Goal: Check status: Check status

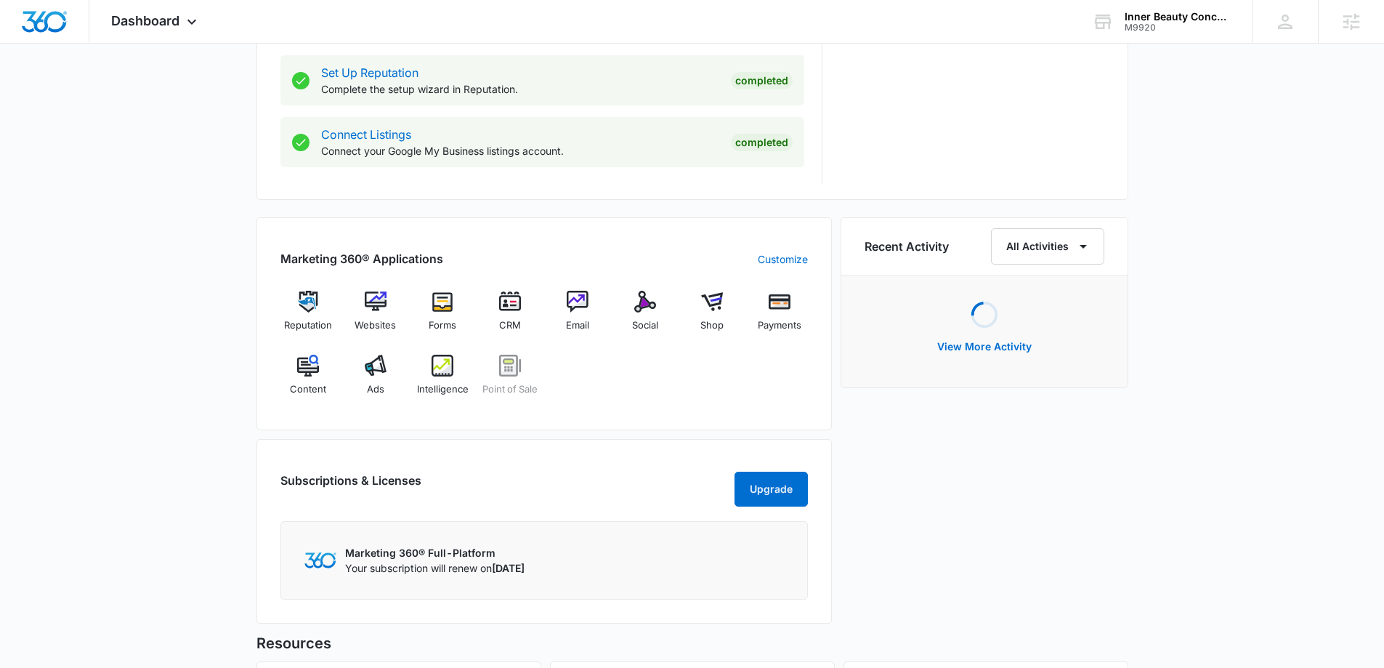
scroll to position [872, 0]
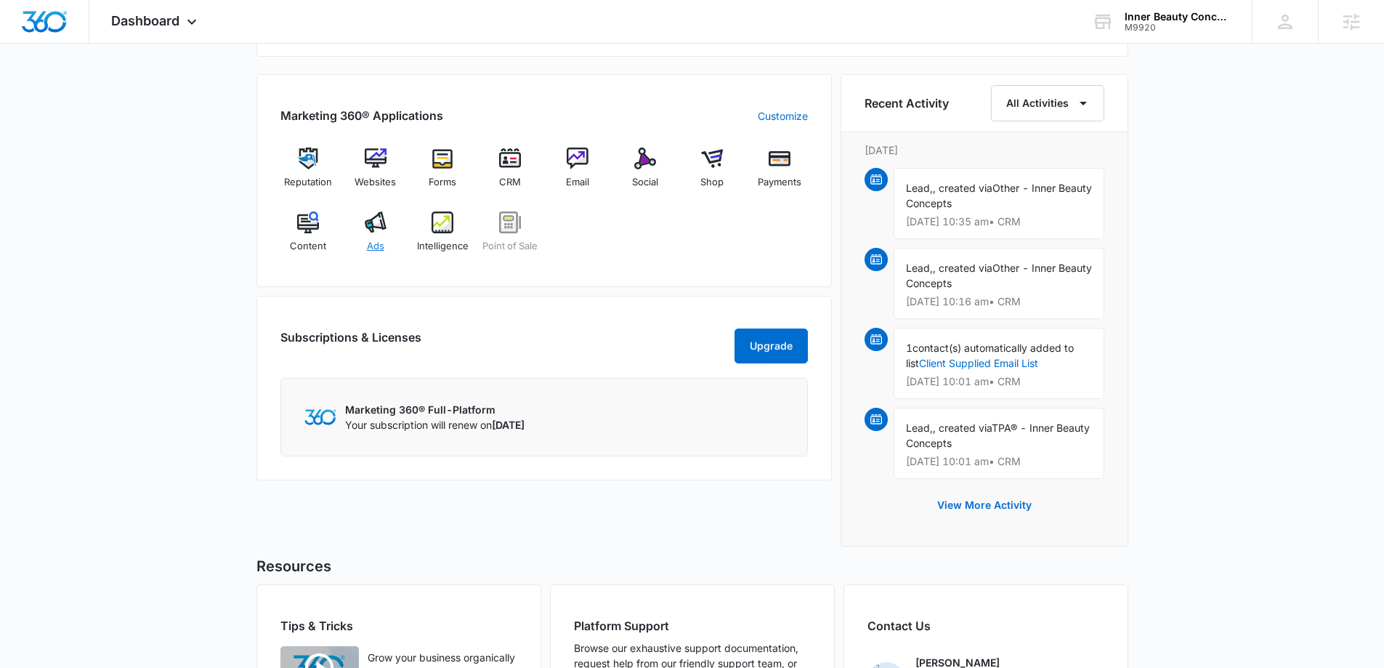
click at [379, 225] on img at bounding box center [376, 222] width 22 height 22
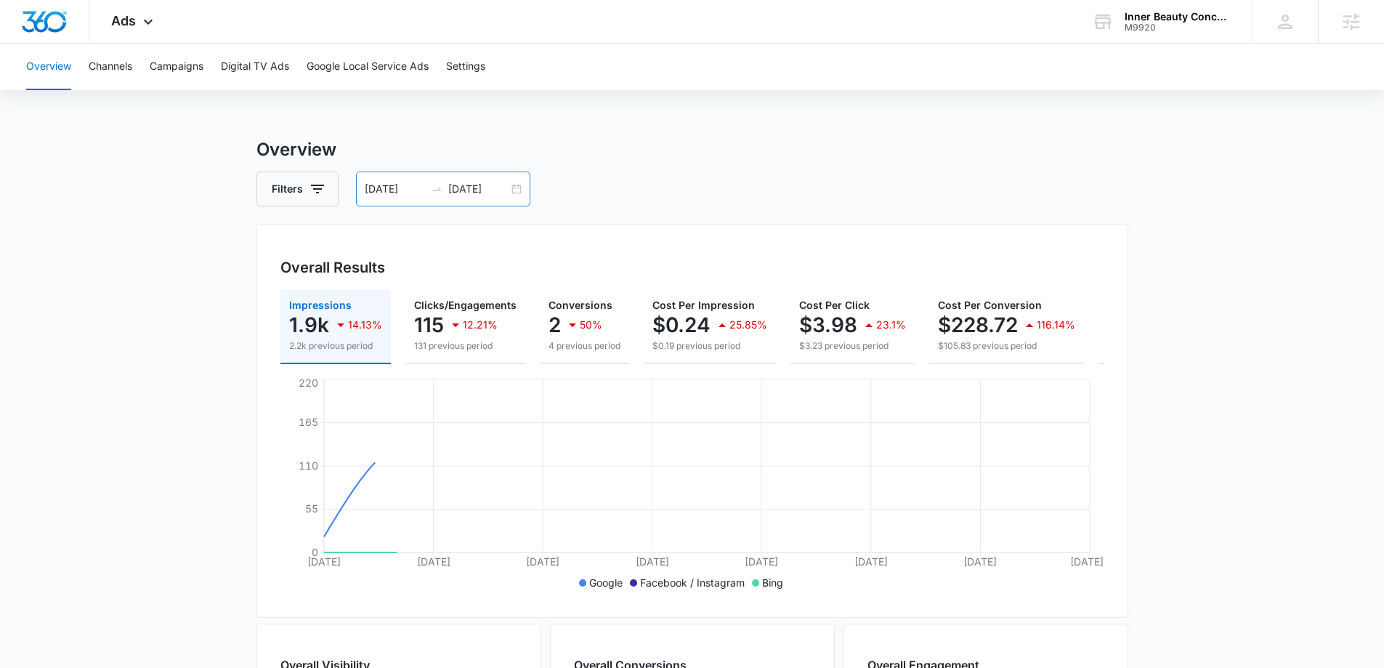
click at [518, 188] on div "[DATE] [DATE]" at bounding box center [443, 188] width 174 height 35
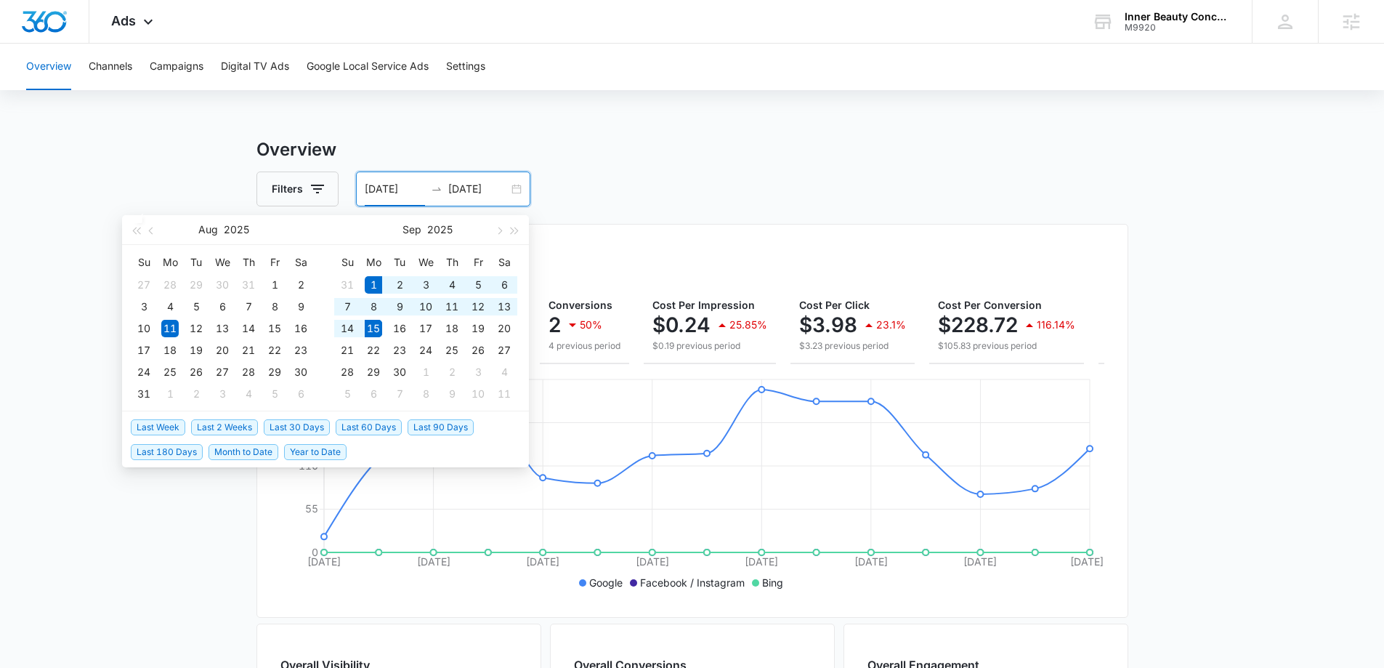
click at [230, 426] on span "Last 2 Weeks" at bounding box center [224, 427] width 67 height 16
type input "[DATE]"
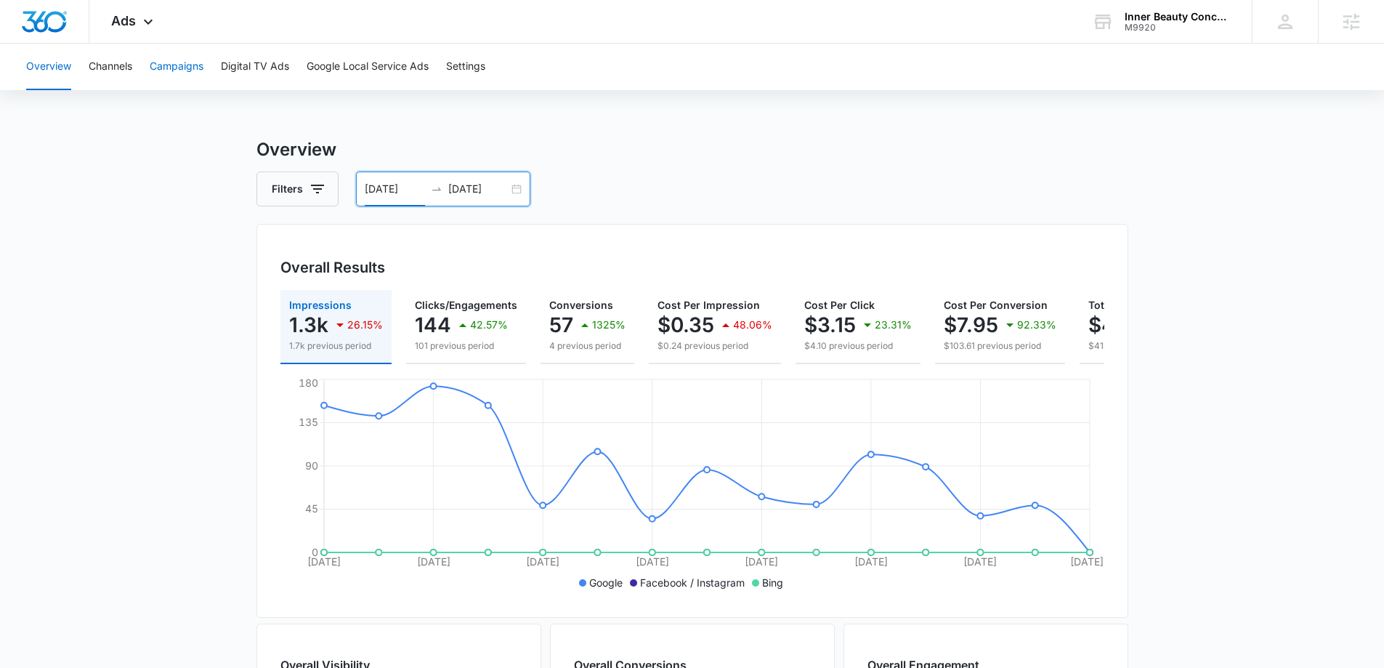
click at [171, 66] on button "Campaigns" at bounding box center [177, 67] width 54 height 47
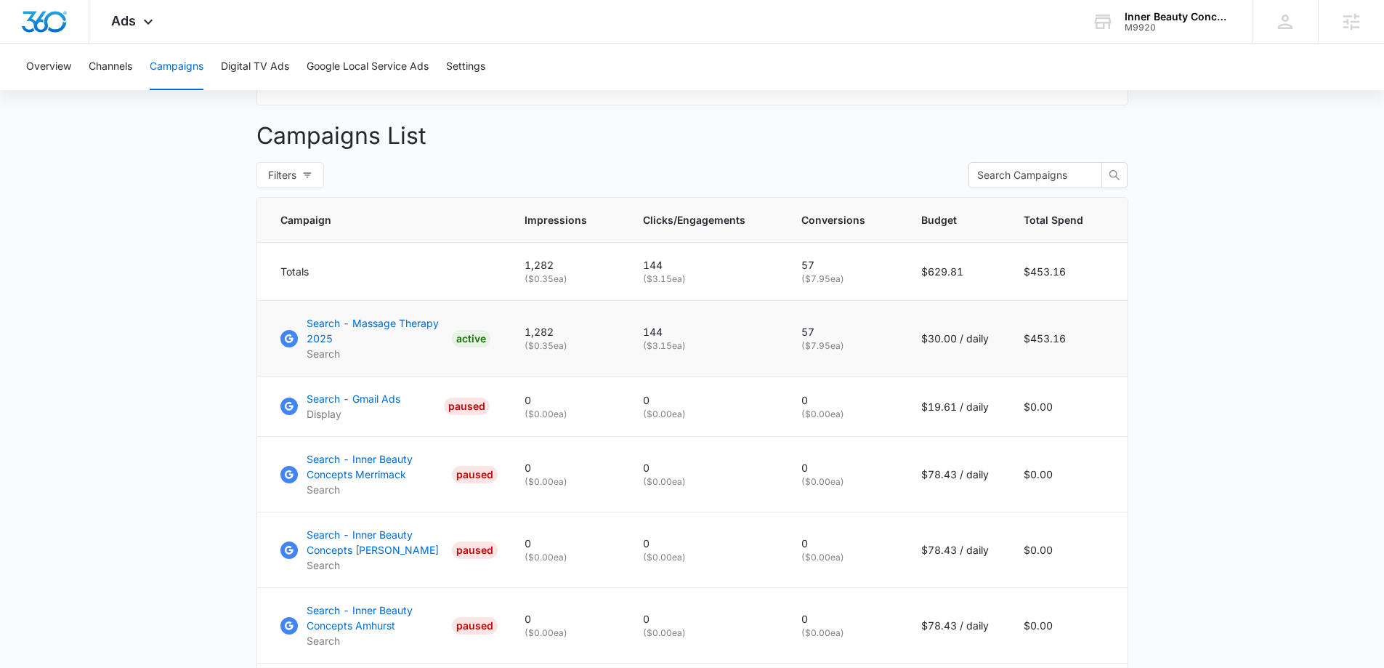
scroll to position [509, 0]
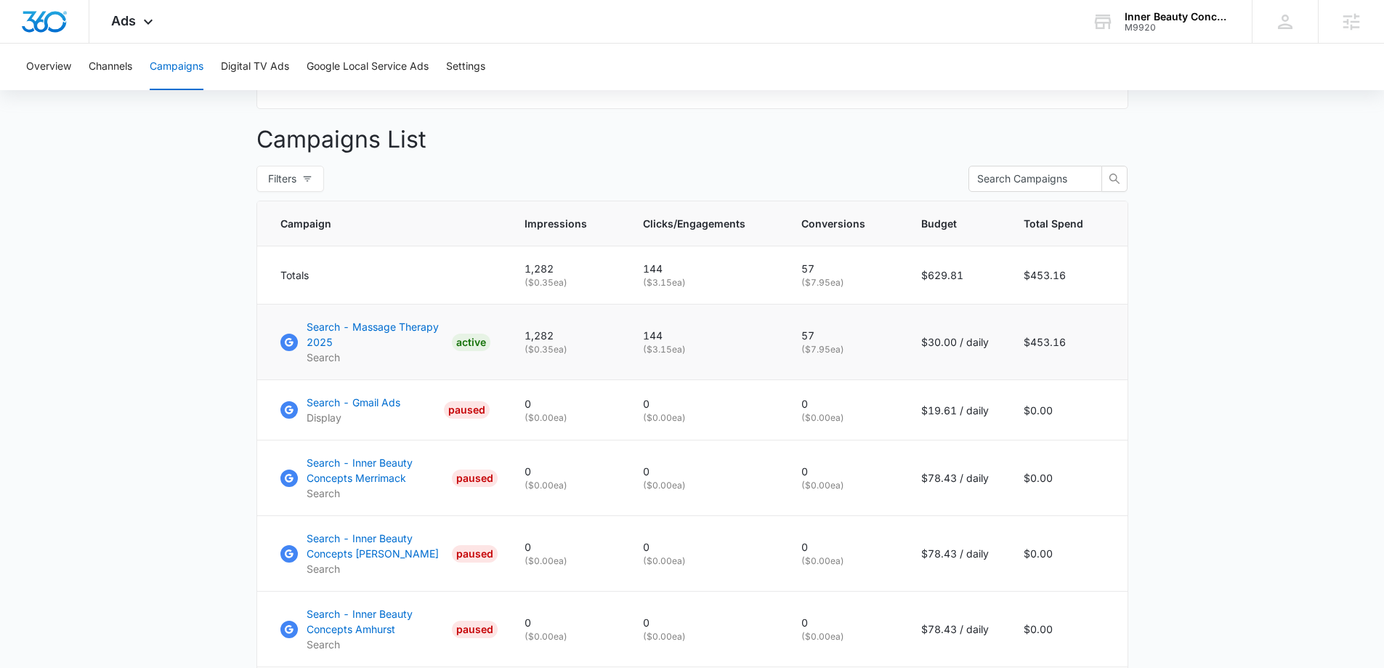
drag, startPoint x: 797, startPoint y: 360, endPoint x: 873, endPoint y: 363, distance: 75.6
click at [873, 363] on td "57 ( $7.95 ea)" at bounding box center [844, 342] width 120 height 76
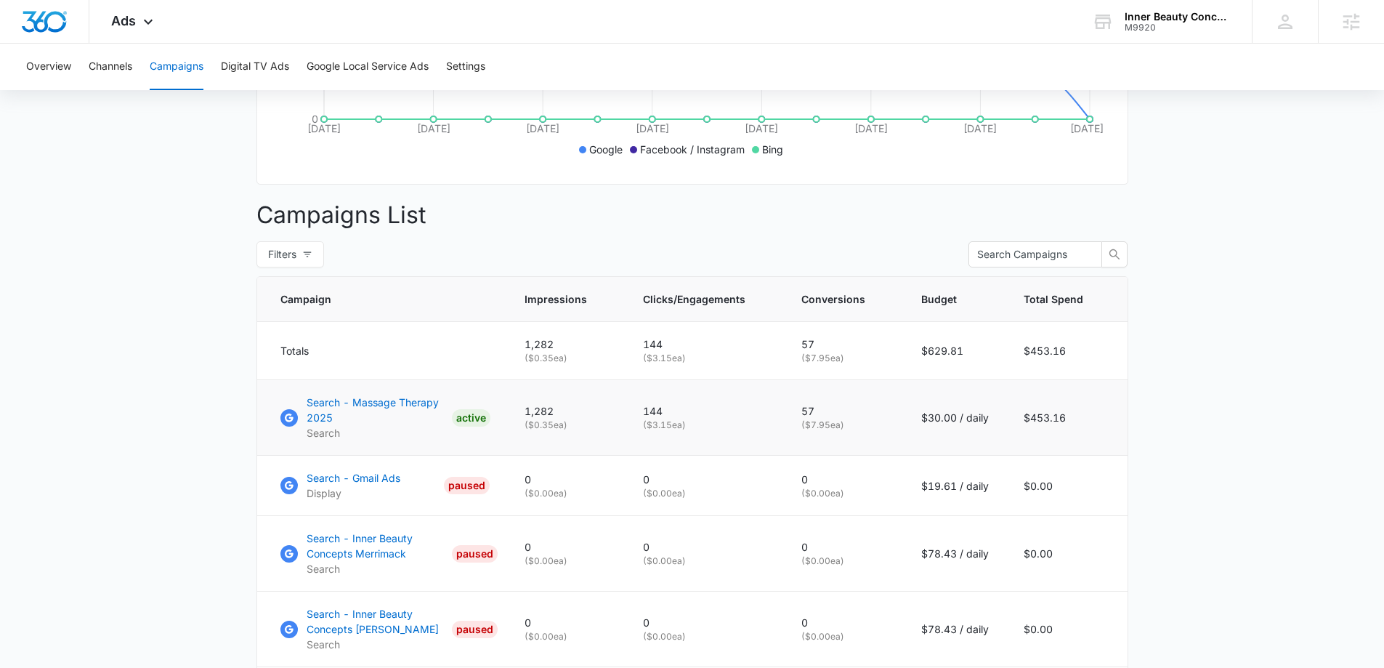
scroll to position [436, 0]
click at [828, 429] on p "( $7.95 ea)" at bounding box center [843, 422] width 85 height 13
drag, startPoint x: 658, startPoint y: 420, endPoint x: 711, endPoint y: 424, distance: 53.2
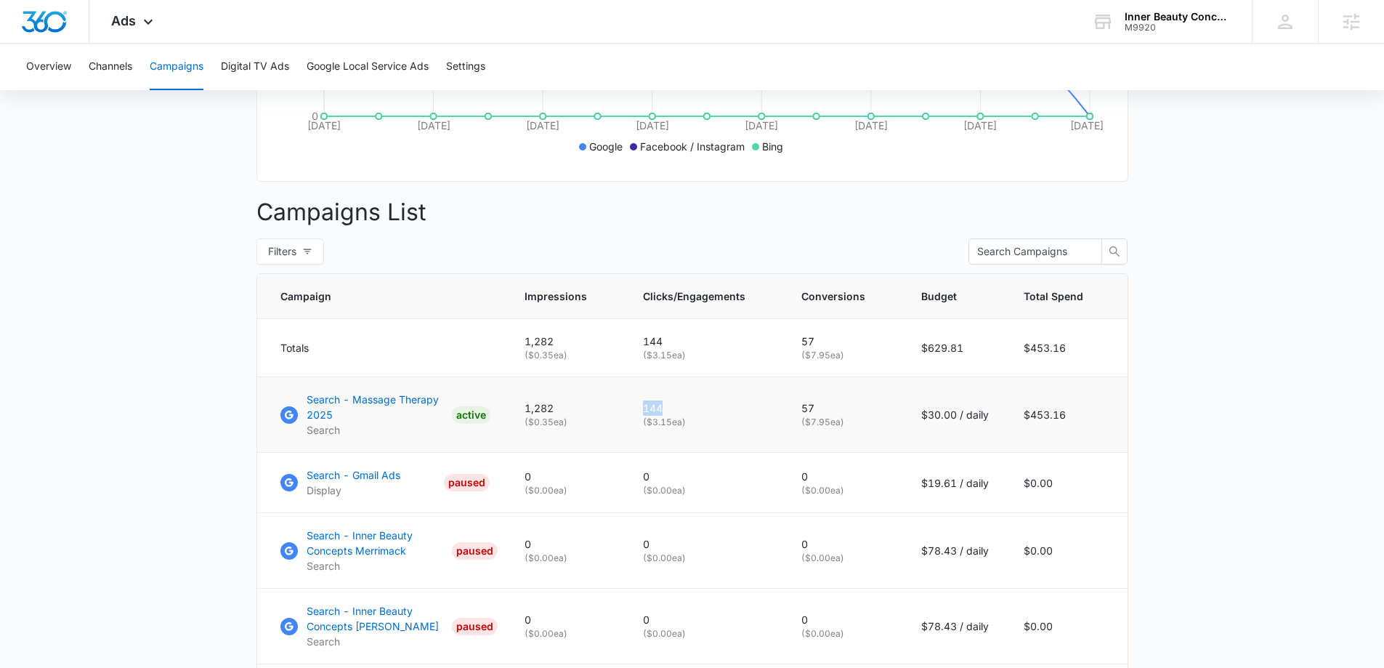
click at [711, 416] on p "144" at bounding box center [705, 407] width 124 height 15
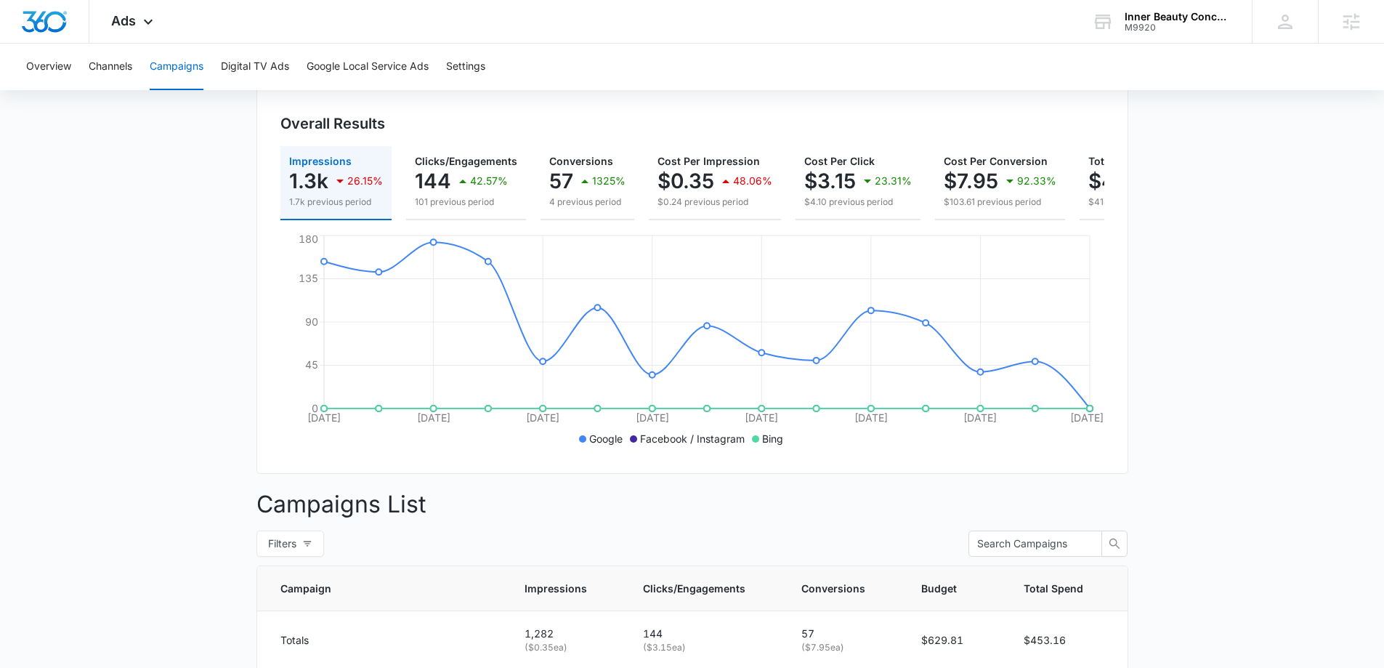
scroll to position [0, 0]
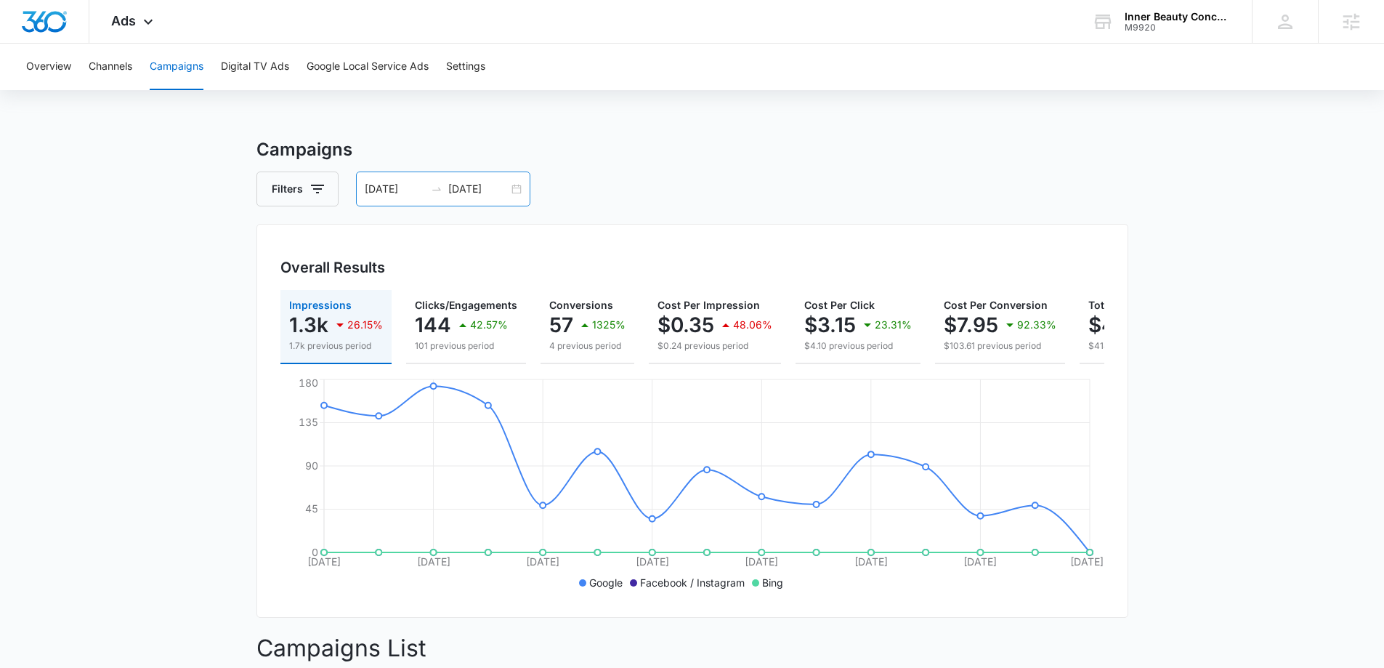
click at [520, 192] on div "[DATE] [DATE]" at bounding box center [443, 188] width 174 height 35
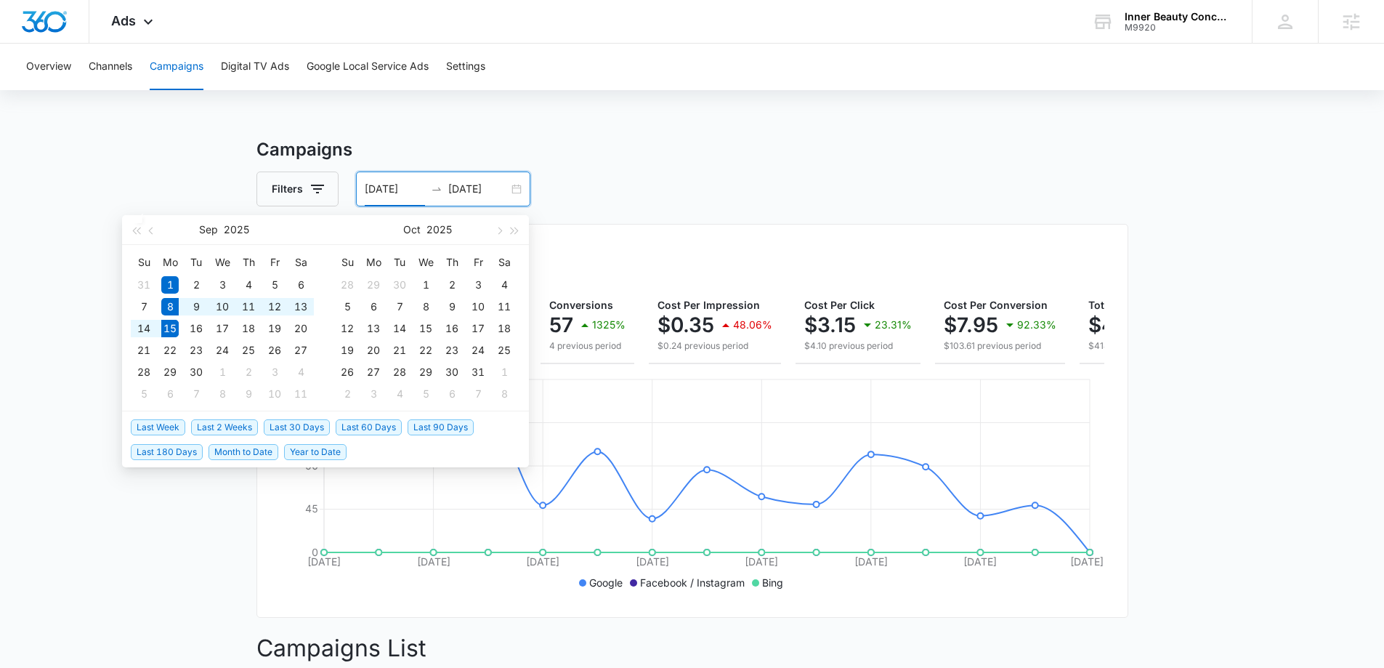
click at [163, 429] on span "Last Week" at bounding box center [158, 427] width 54 height 16
type input "[DATE]"
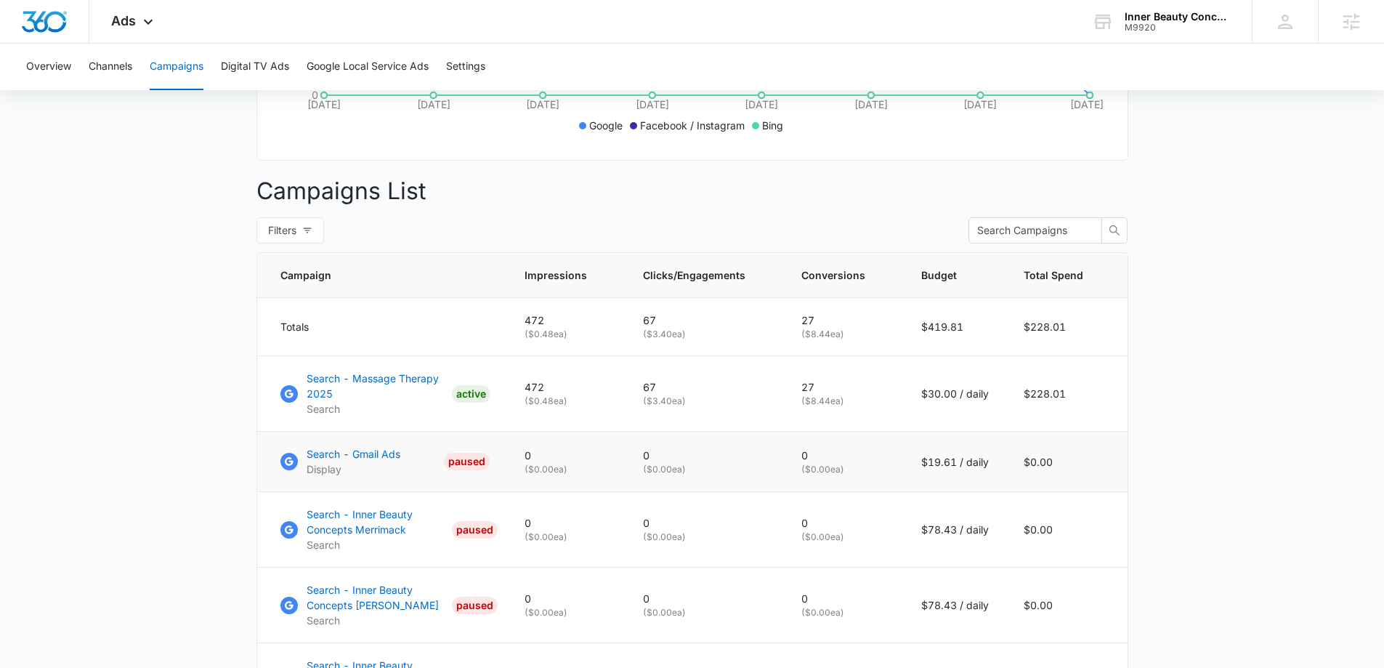
scroll to position [509, 0]
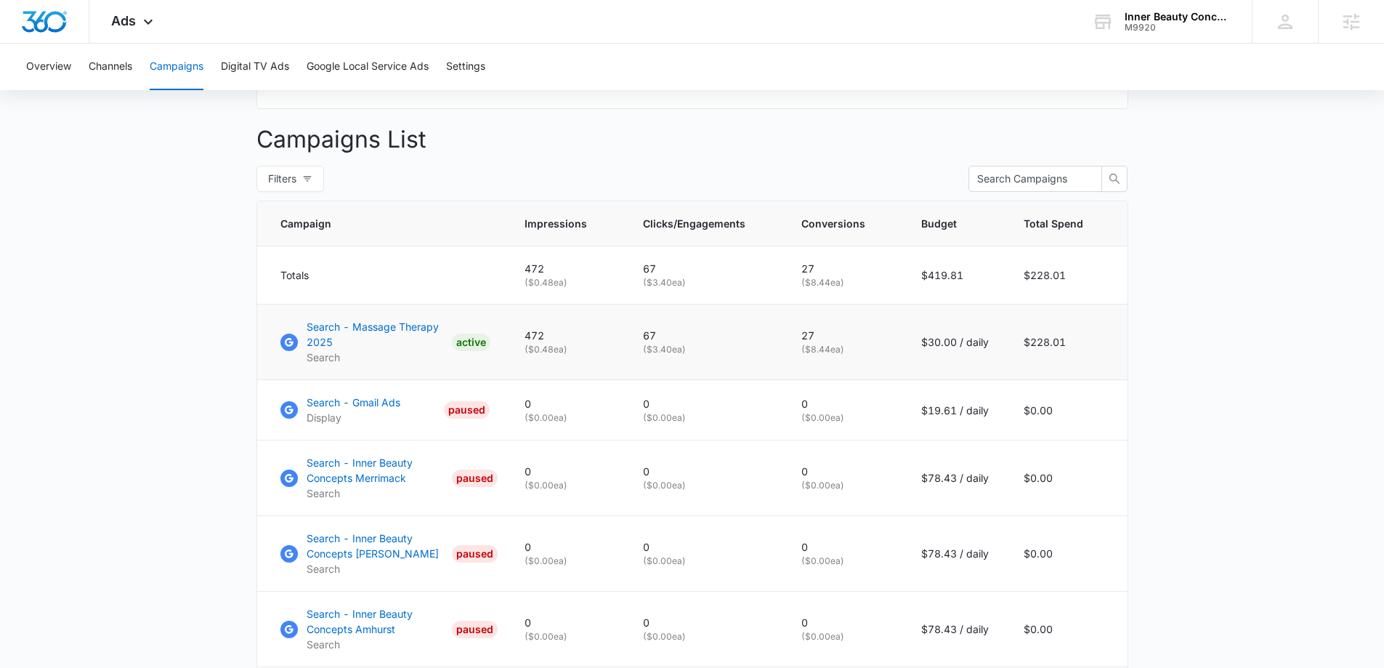
drag, startPoint x: 804, startPoint y: 365, endPoint x: 856, endPoint y: 360, distance: 52.6
click at [856, 360] on td "27 ( $8.44 ea)" at bounding box center [844, 342] width 120 height 76
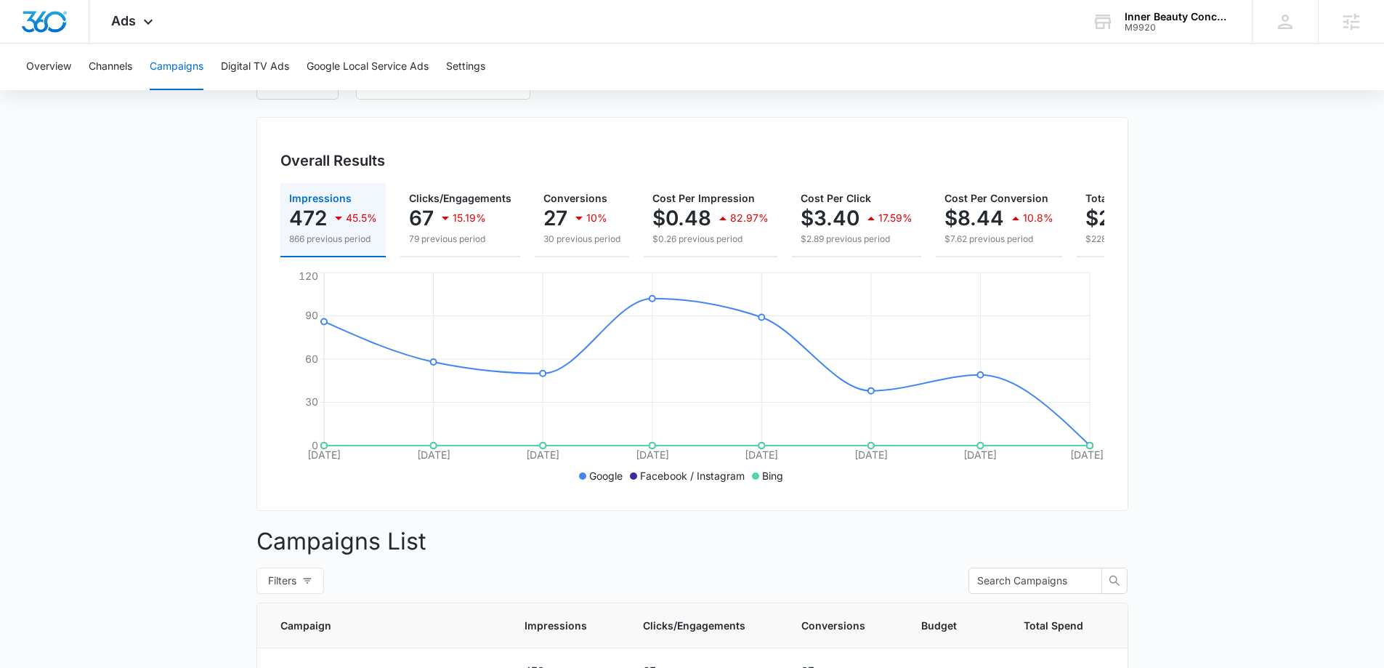
scroll to position [0, 0]
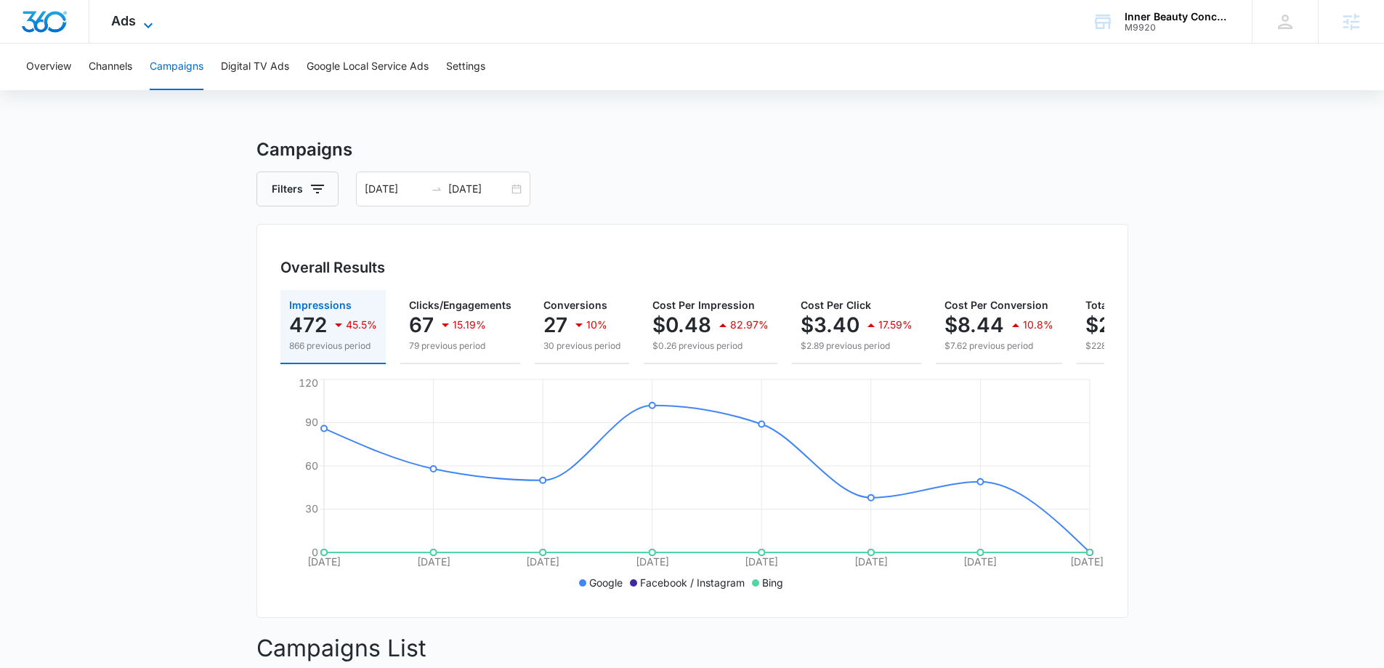
click at [121, 25] on span "Ads" at bounding box center [123, 20] width 25 height 15
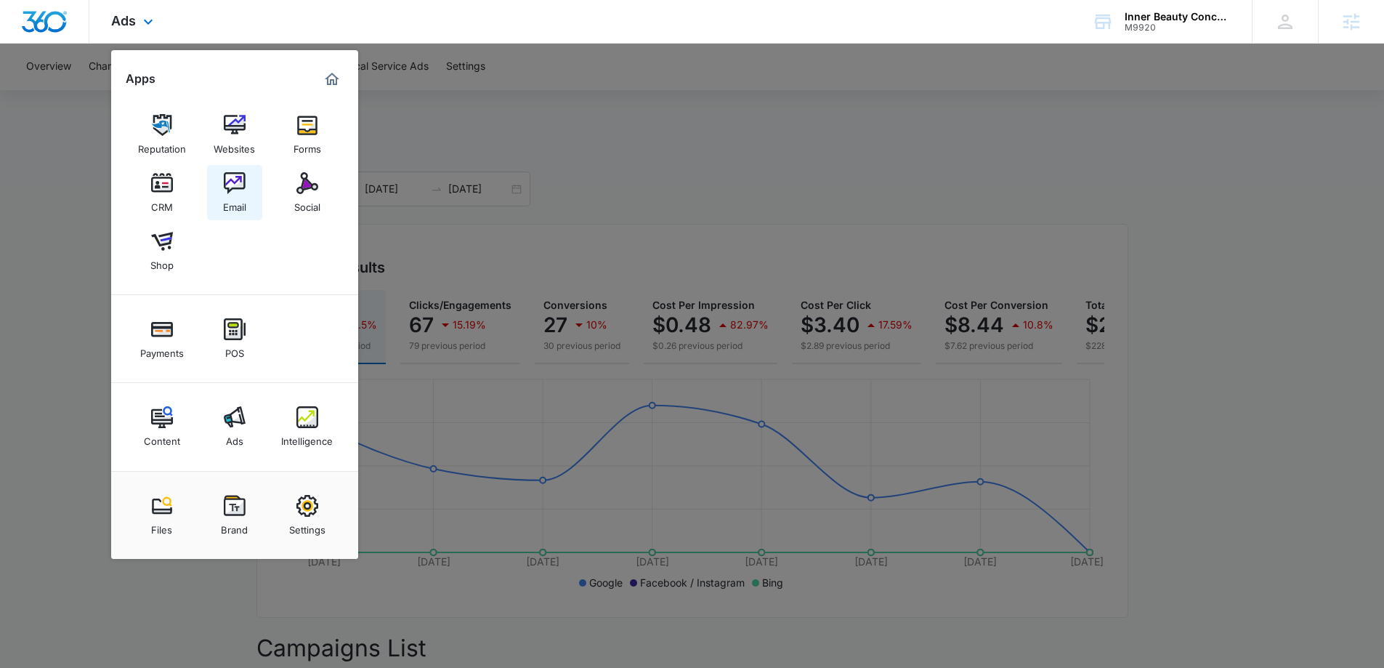
click at [233, 195] on div "Email" at bounding box center [234, 203] width 23 height 19
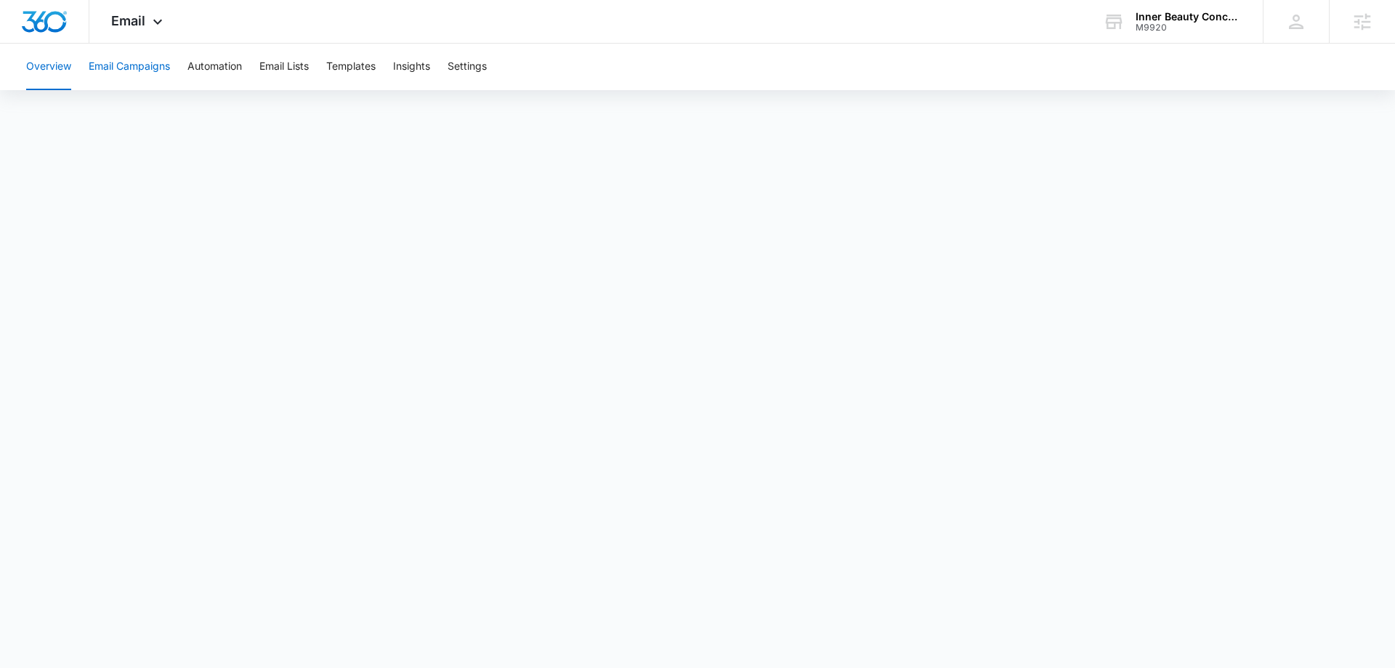
click at [144, 72] on button "Email Campaigns" at bounding box center [129, 67] width 81 height 47
click at [288, 70] on button "Email Lists" at bounding box center [283, 67] width 49 height 47
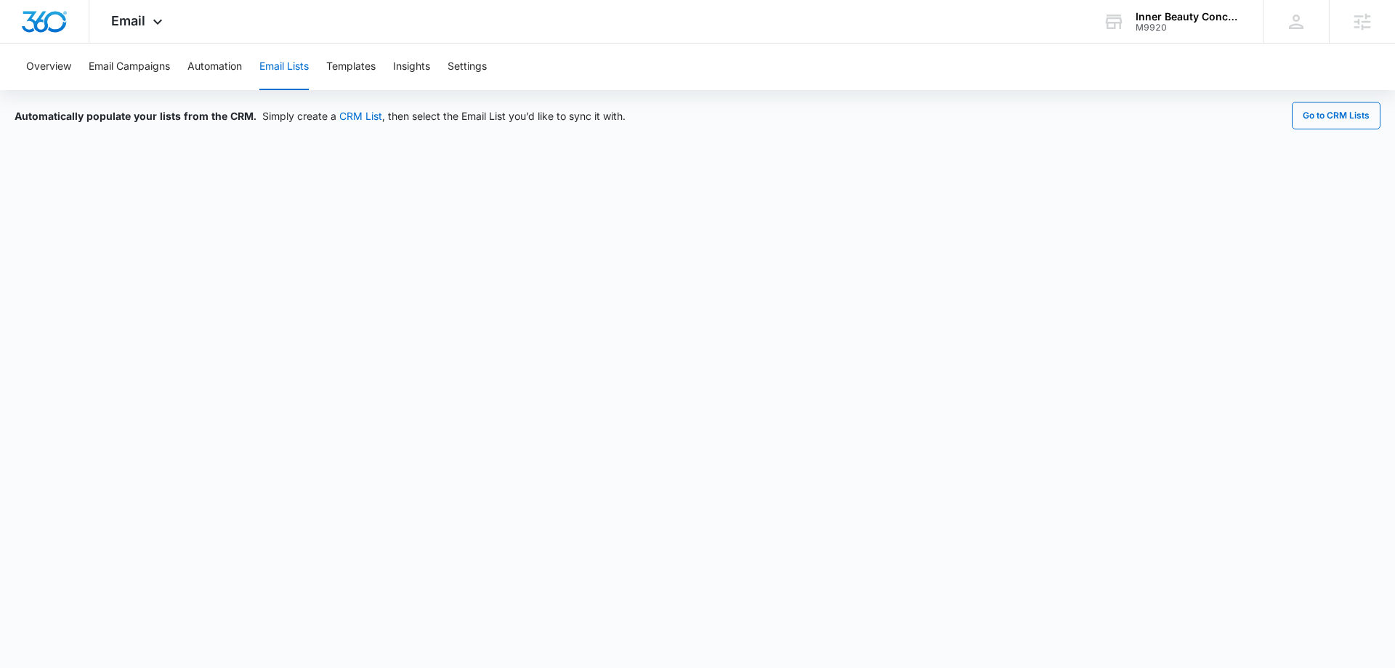
click at [299, 70] on button "Email Lists" at bounding box center [283, 67] width 49 height 47
click at [56, 29] on img "Dashboard" at bounding box center [44, 22] width 47 height 22
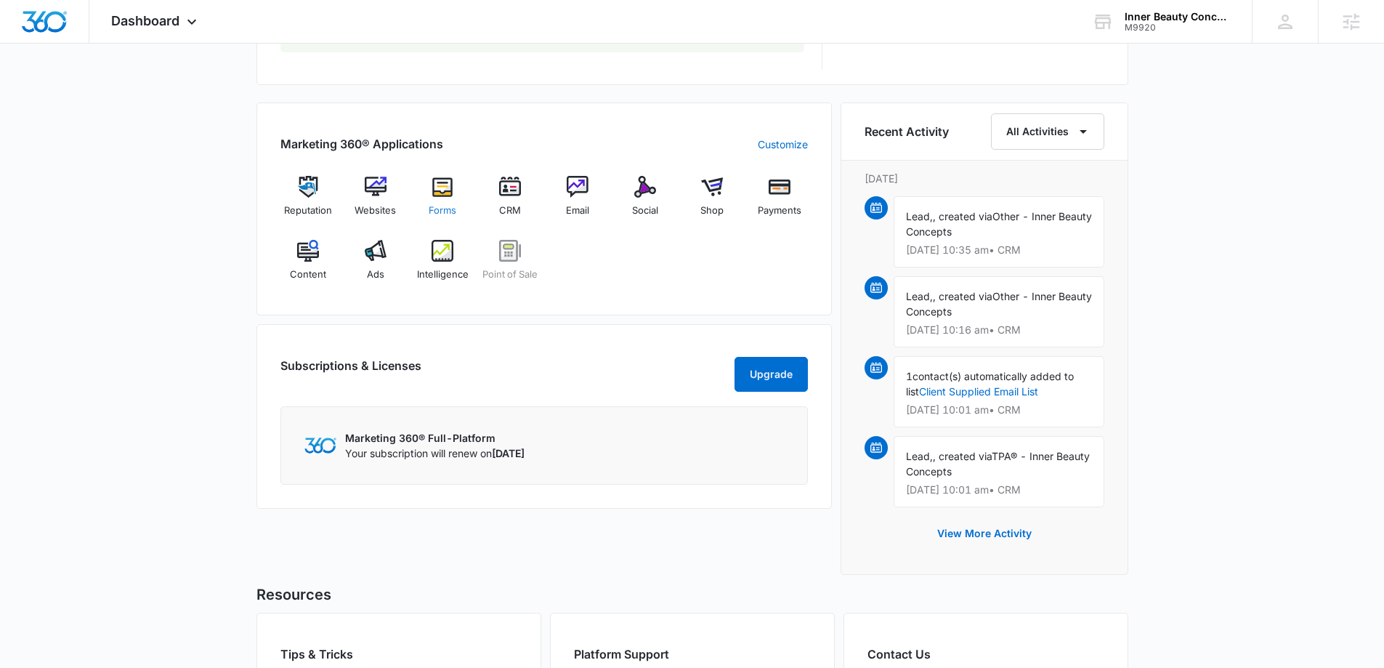
scroll to position [727, 0]
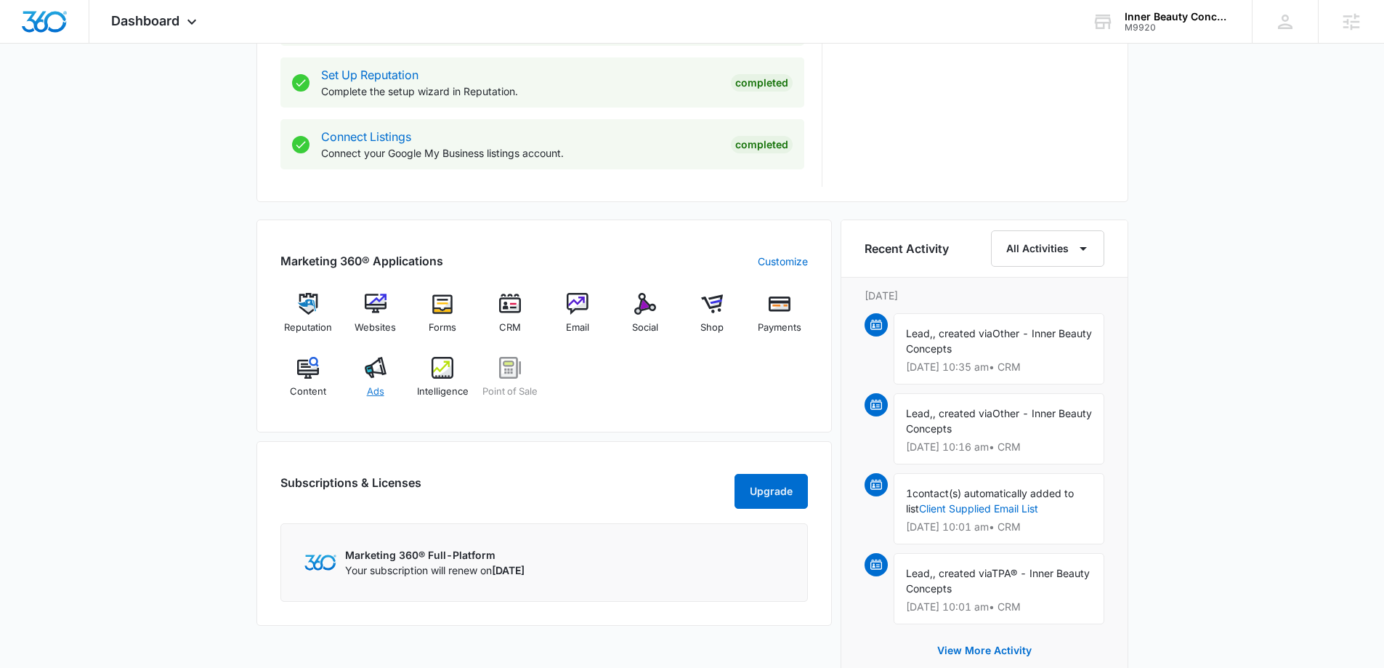
click at [384, 371] on img at bounding box center [376, 368] width 22 height 22
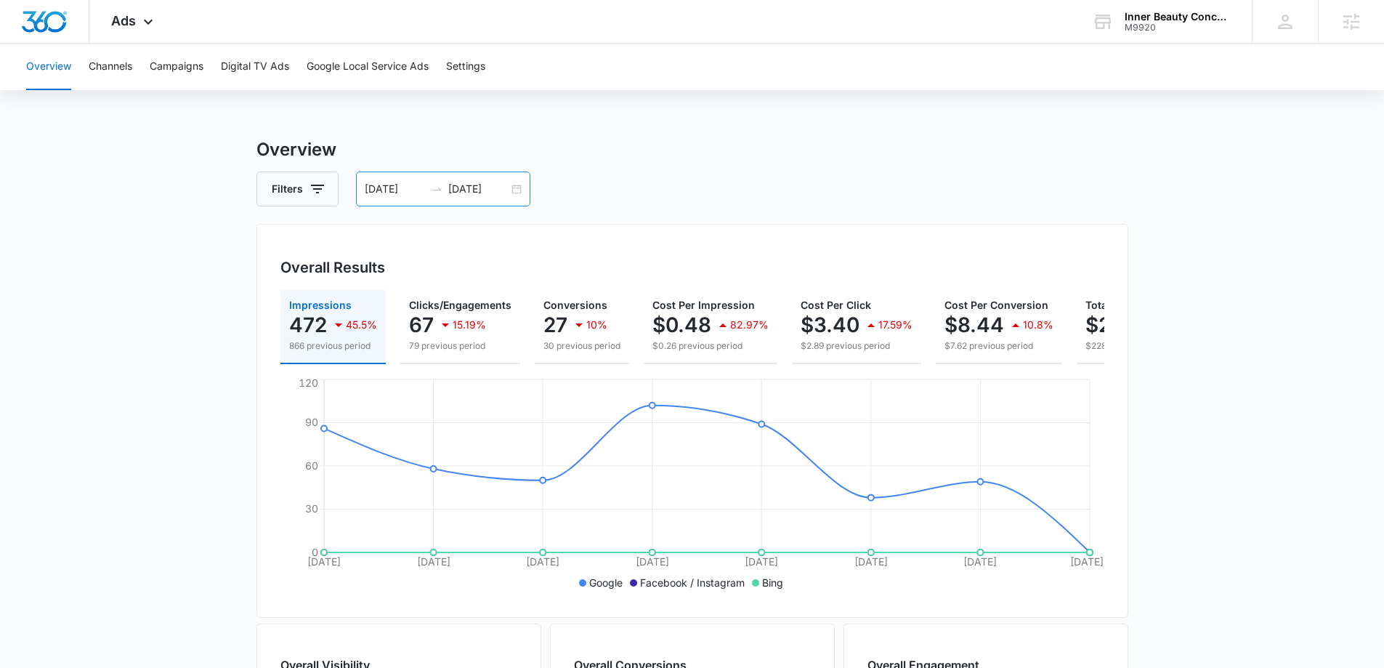
click at [523, 190] on div "[DATE] [DATE]" at bounding box center [443, 188] width 174 height 35
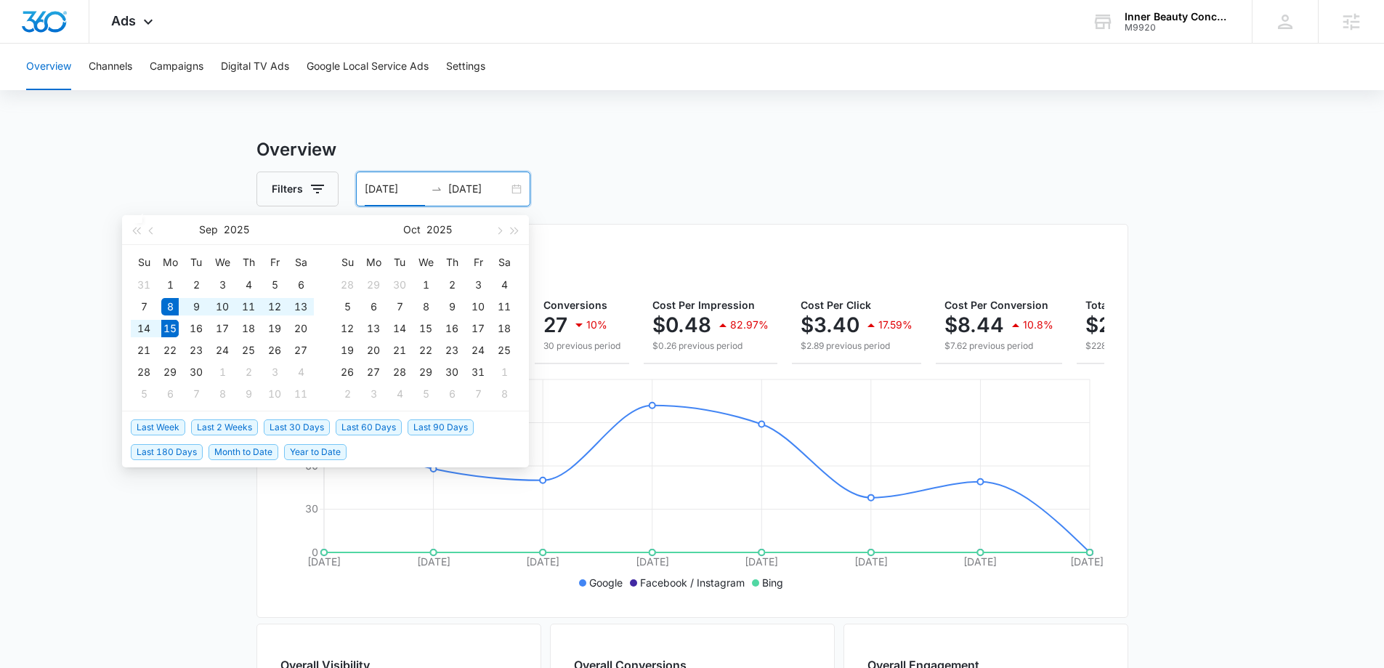
click at [288, 418] on li "Last 30 Days" at bounding box center [300, 426] width 72 height 25
click at [294, 426] on span "Last 30 Days" at bounding box center [297, 427] width 66 height 16
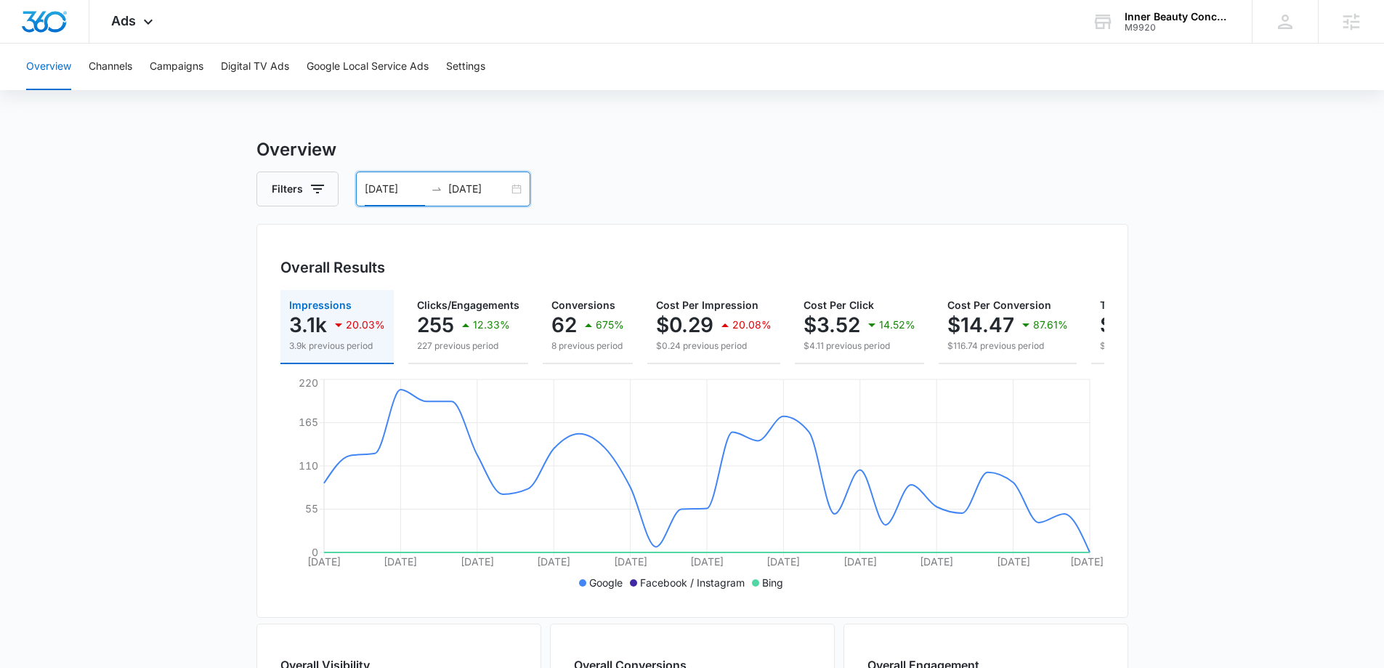
click at [512, 187] on div "[DATE] [DATE]" at bounding box center [443, 188] width 174 height 35
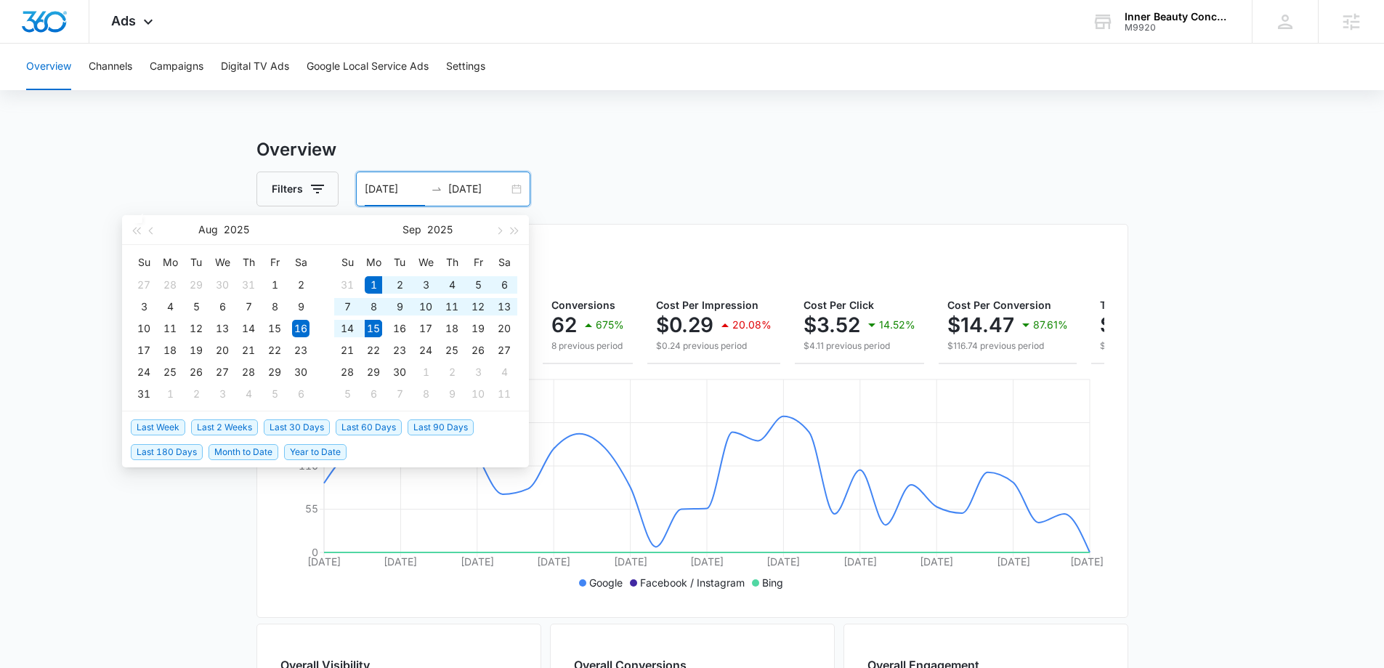
click at [207, 426] on span "Last 2 Weeks" at bounding box center [224, 427] width 67 height 16
type input "[DATE]"
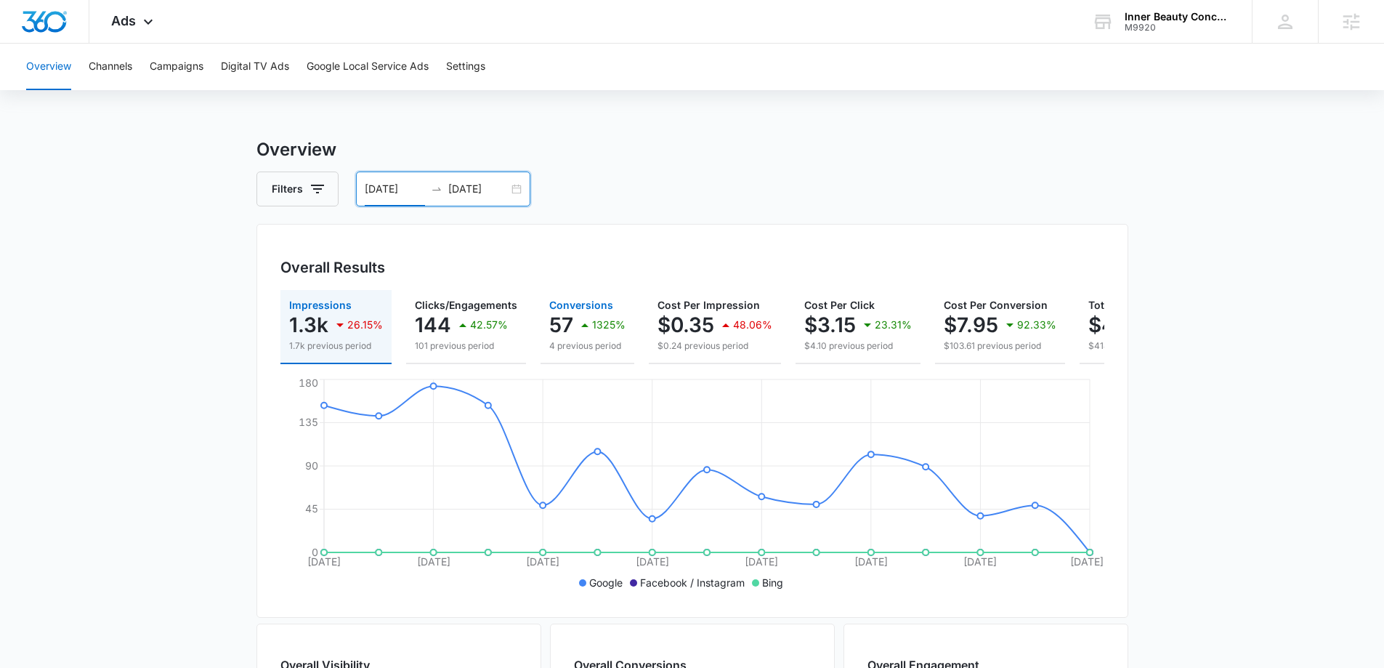
click at [576, 315] on div "1325%" at bounding box center [600, 324] width 49 height 29
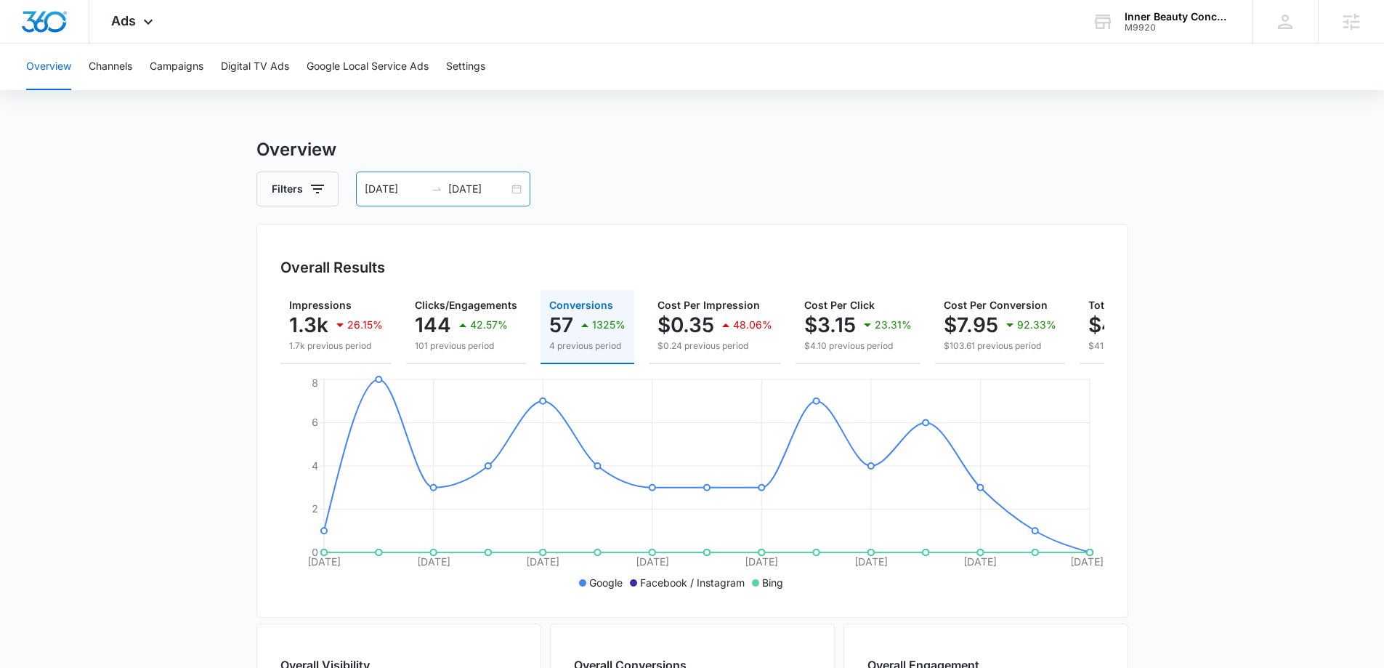
click at [506, 187] on input "[DATE]" at bounding box center [478, 189] width 60 height 16
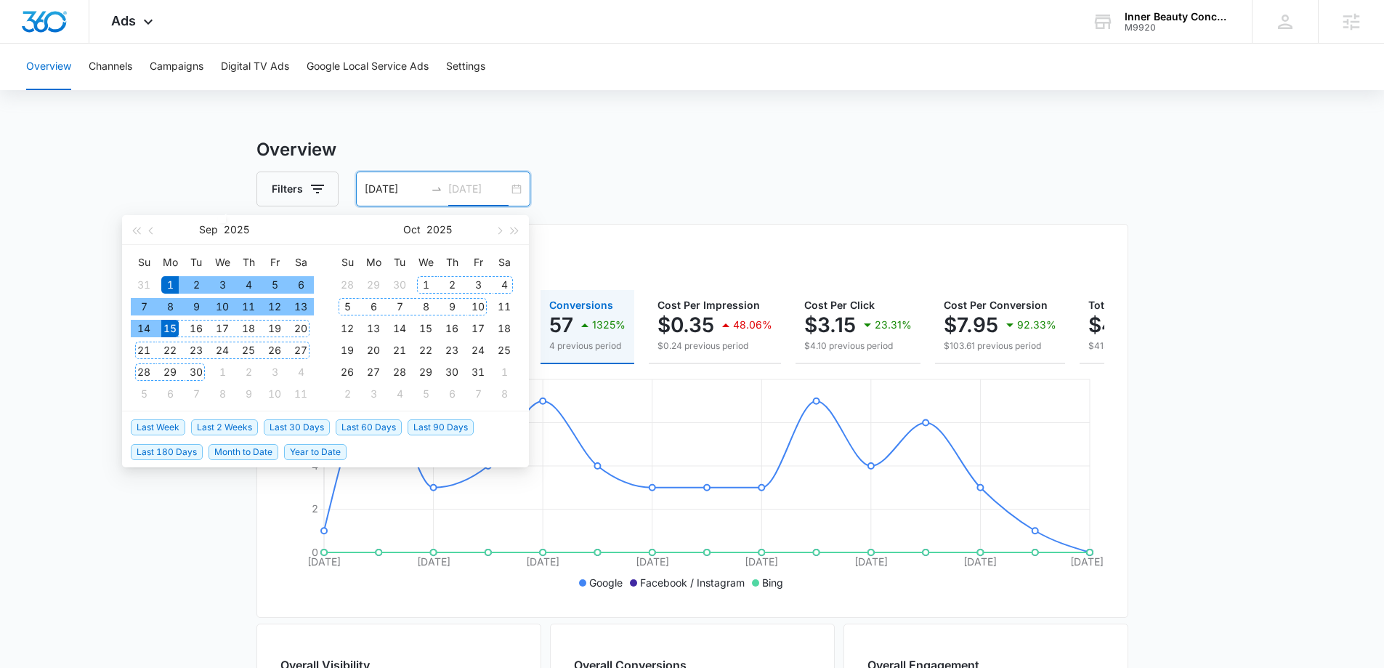
type input "[DATE]"
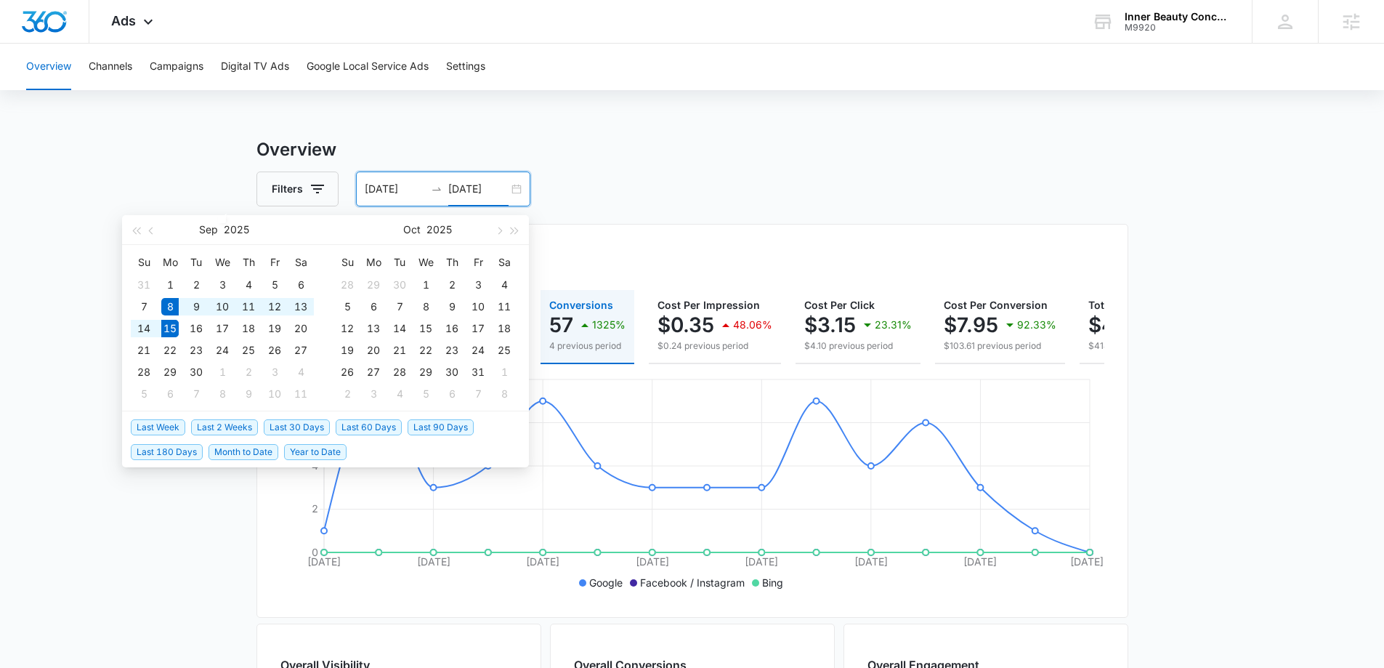
click at [163, 429] on span "Last Week" at bounding box center [158, 427] width 54 height 16
type input "[DATE]"
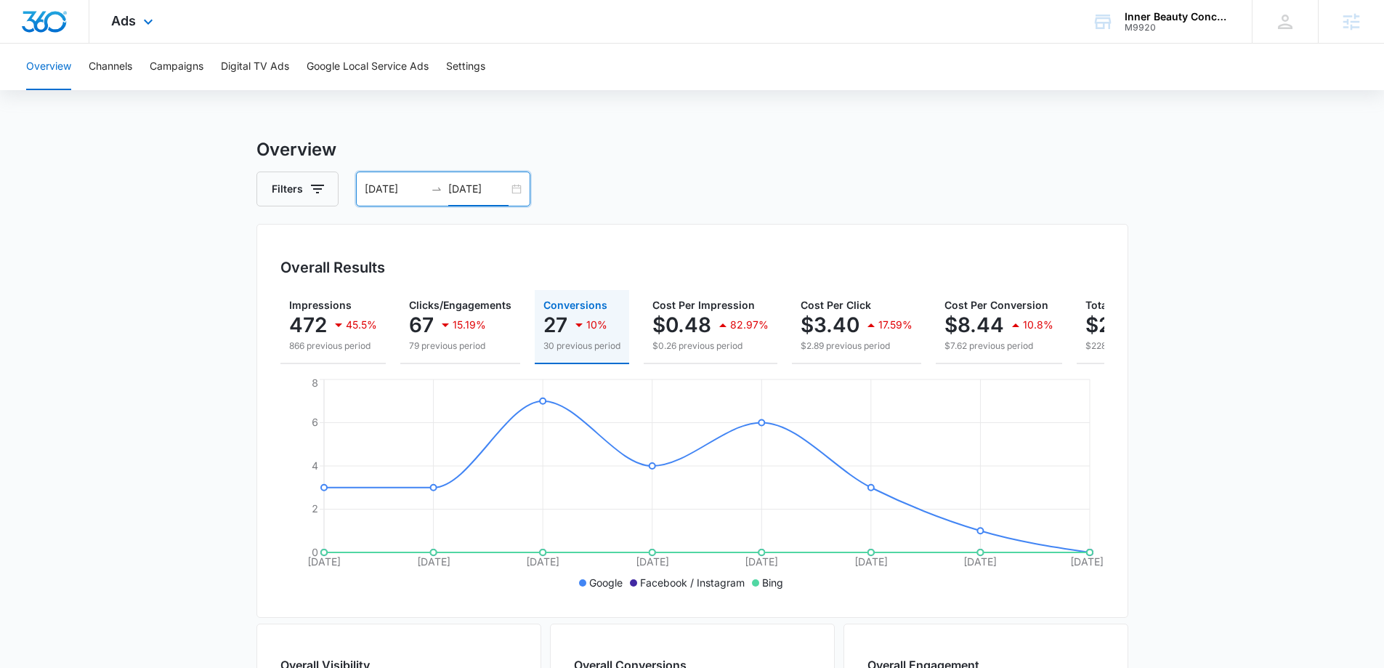
click at [35, 23] on img "Dashboard" at bounding box center [44, 22] width 47 height 22
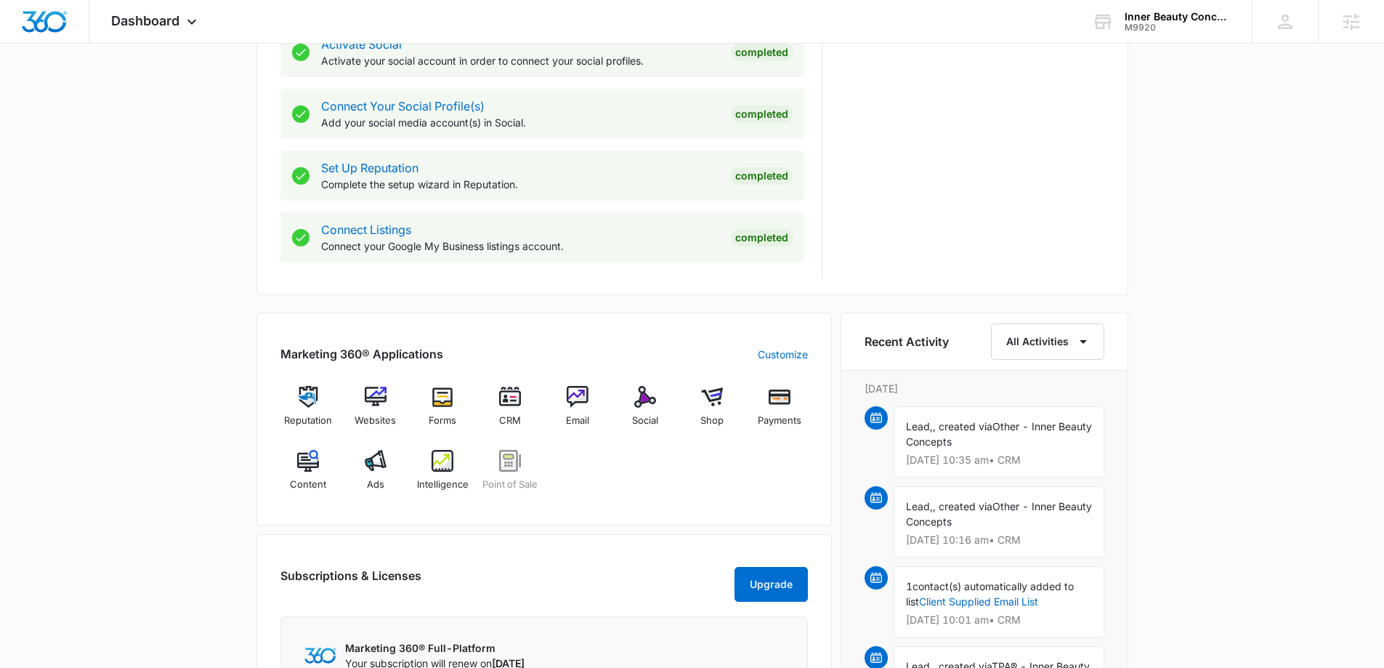
scroll to position [727, 0]
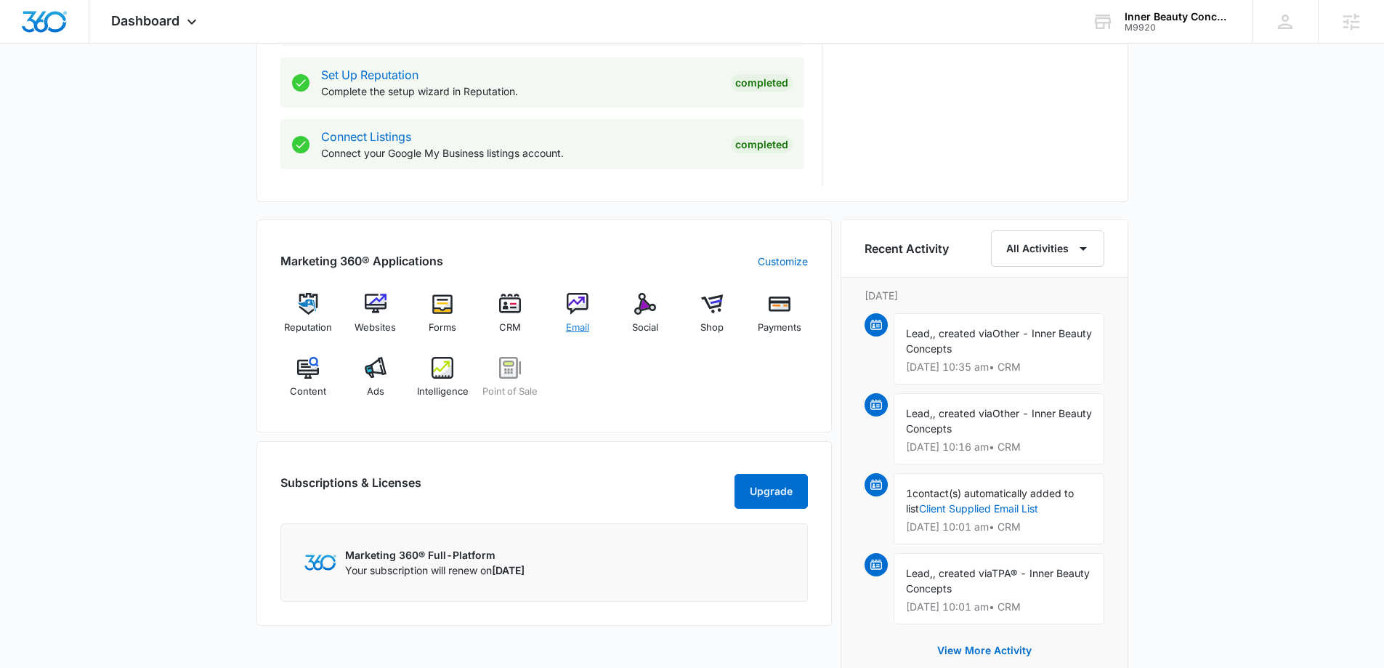
click at [570, 322] on span "Email" at bounding box center [577, 327] width 23 height 15
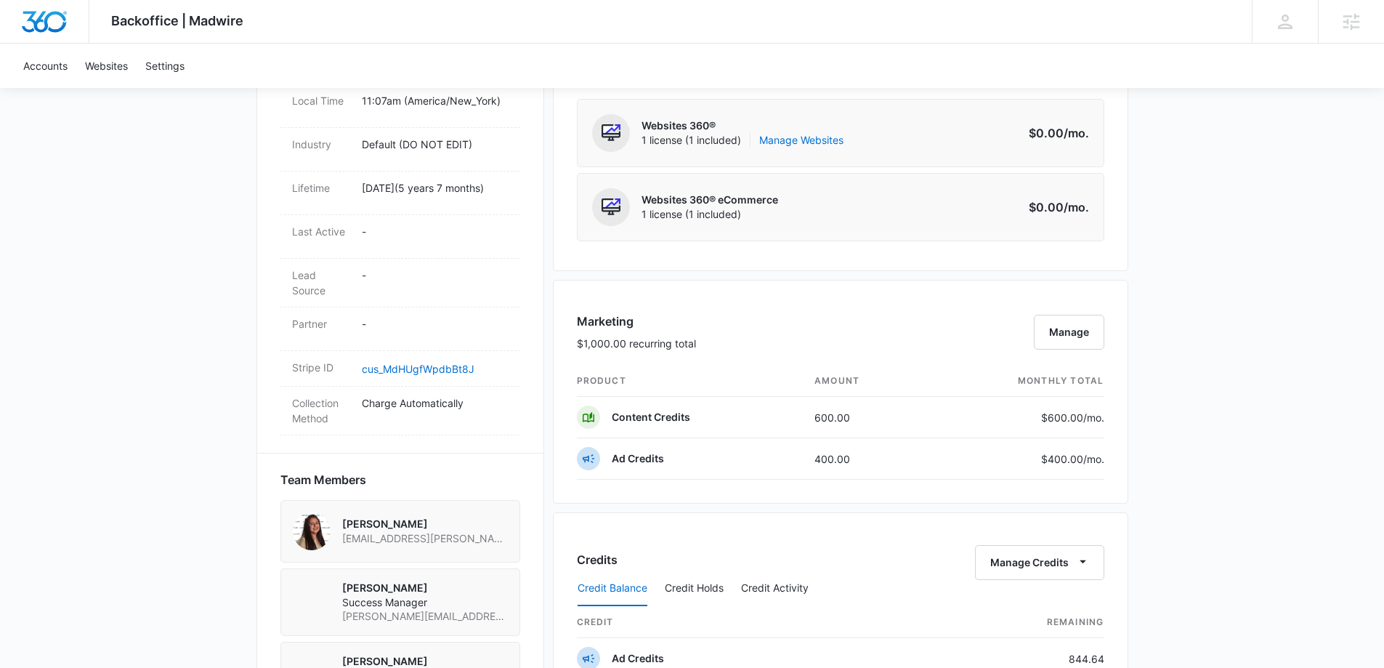
scroll to position [654, 0]
